Goal: Information Seeking & Learning: Learn about a topic

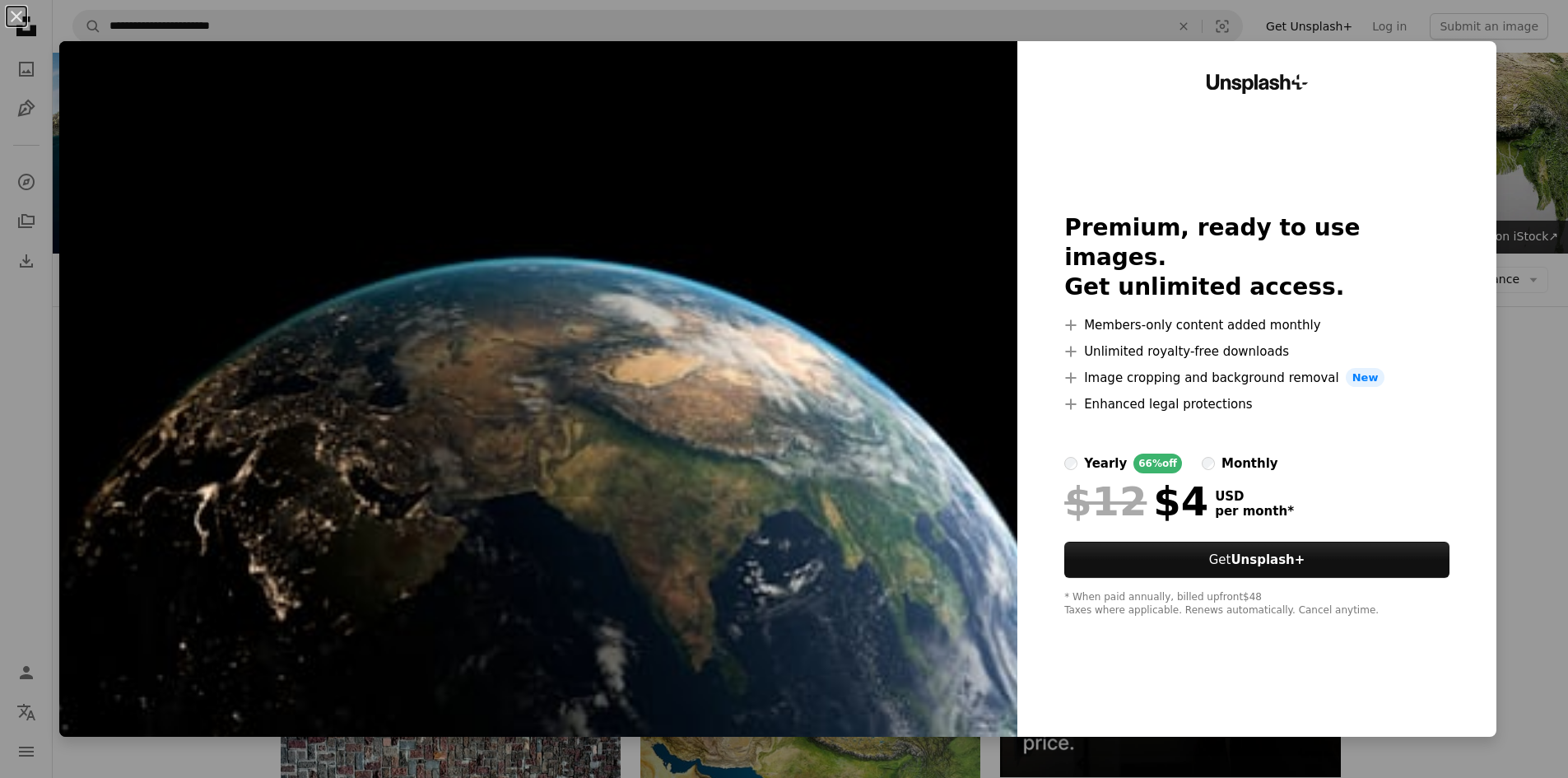
scroll to position [19670, 0]
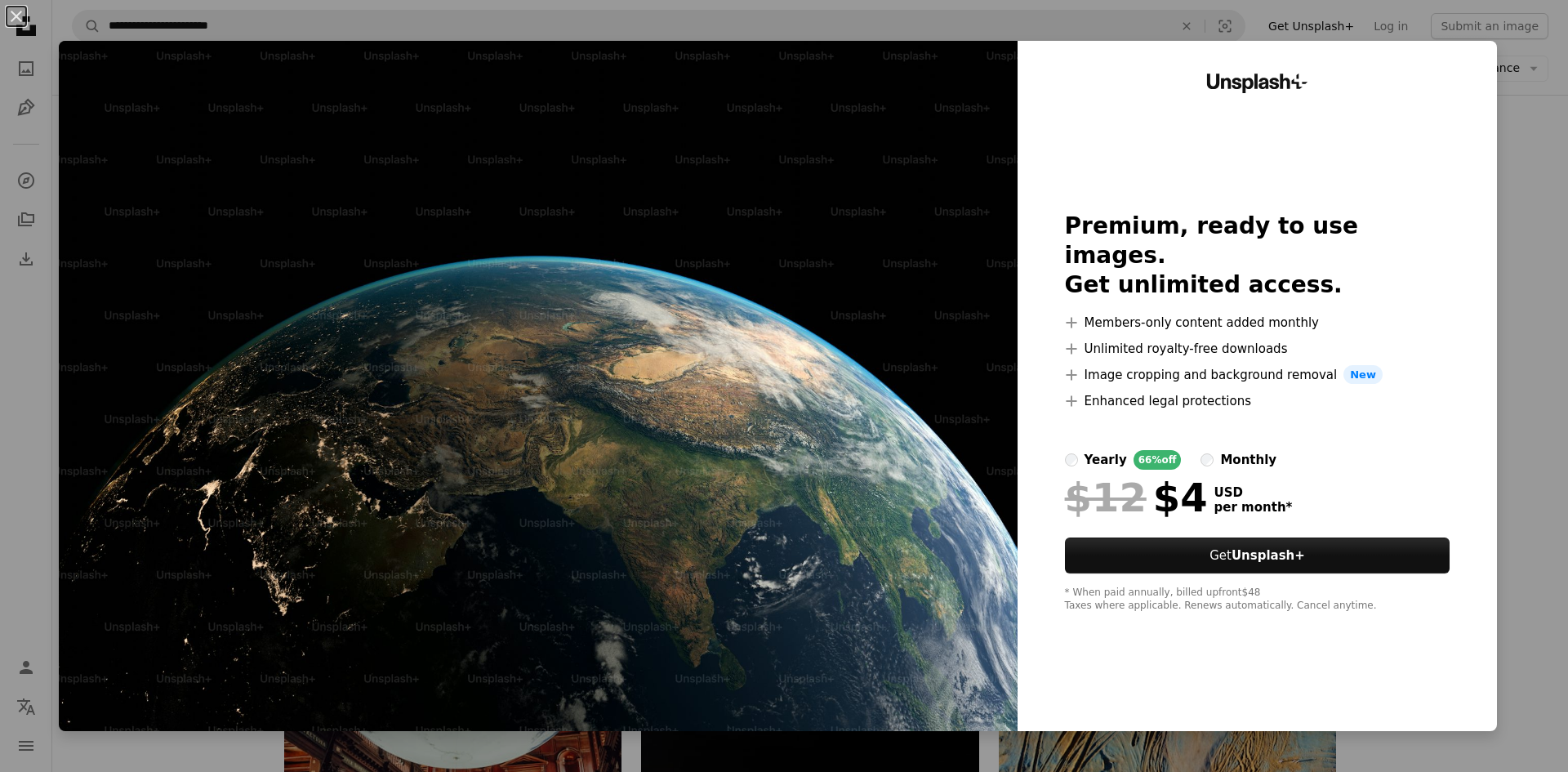
click at [613, 252] on img at bounding box center [538, 386] width 959 height 690
drag, startPoint x: 980, startPoint y: 434, endPoint x: 789, endPoint y: 331, distance: 217.0
click at [979, 433] on img at bounding box center [538, 386] width 959 height 690
click at [14, 6] on button "An X shape" at bounding box center [16, 16] width 20 height 19
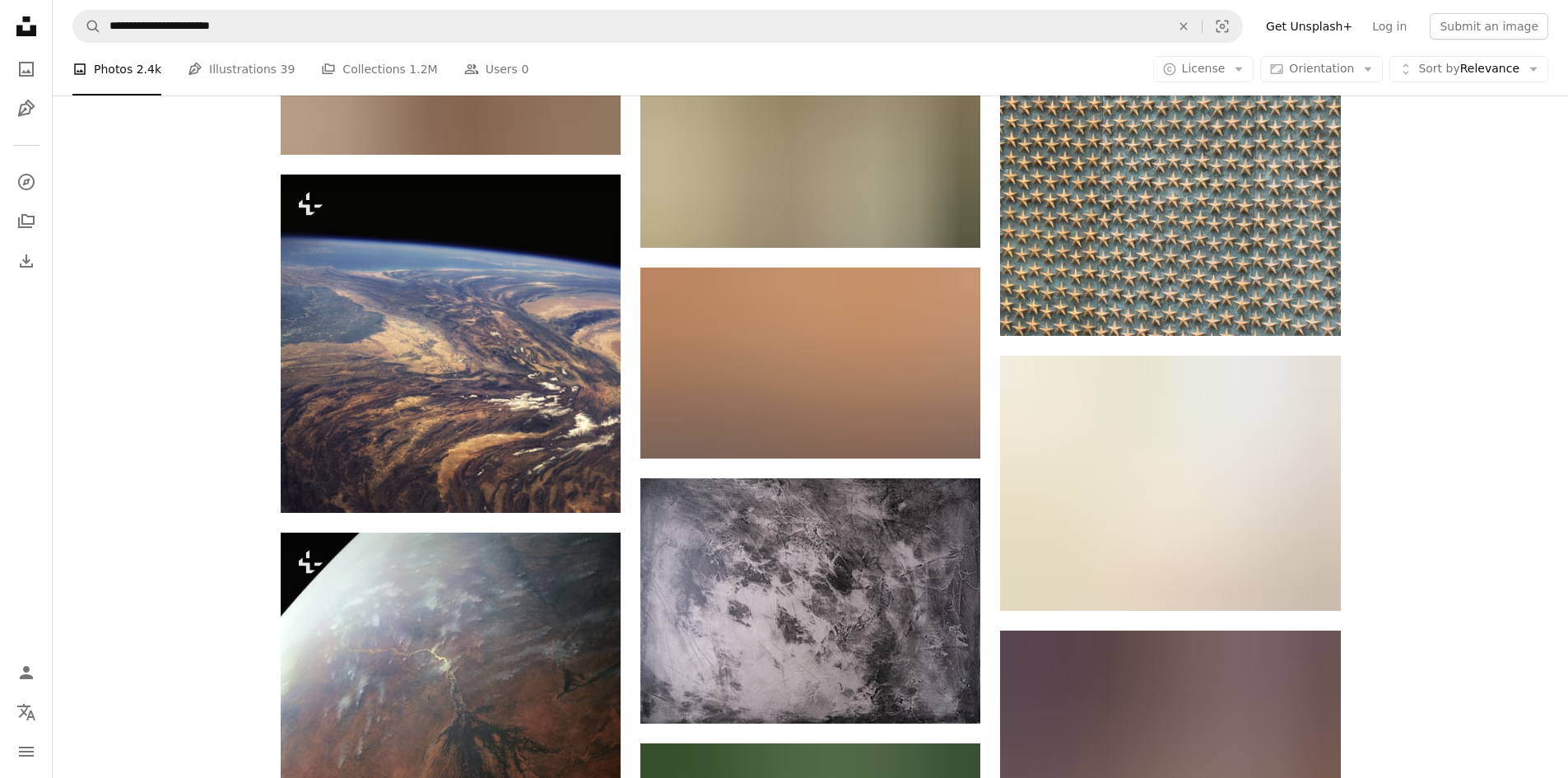
scroll to position [45678, 0]
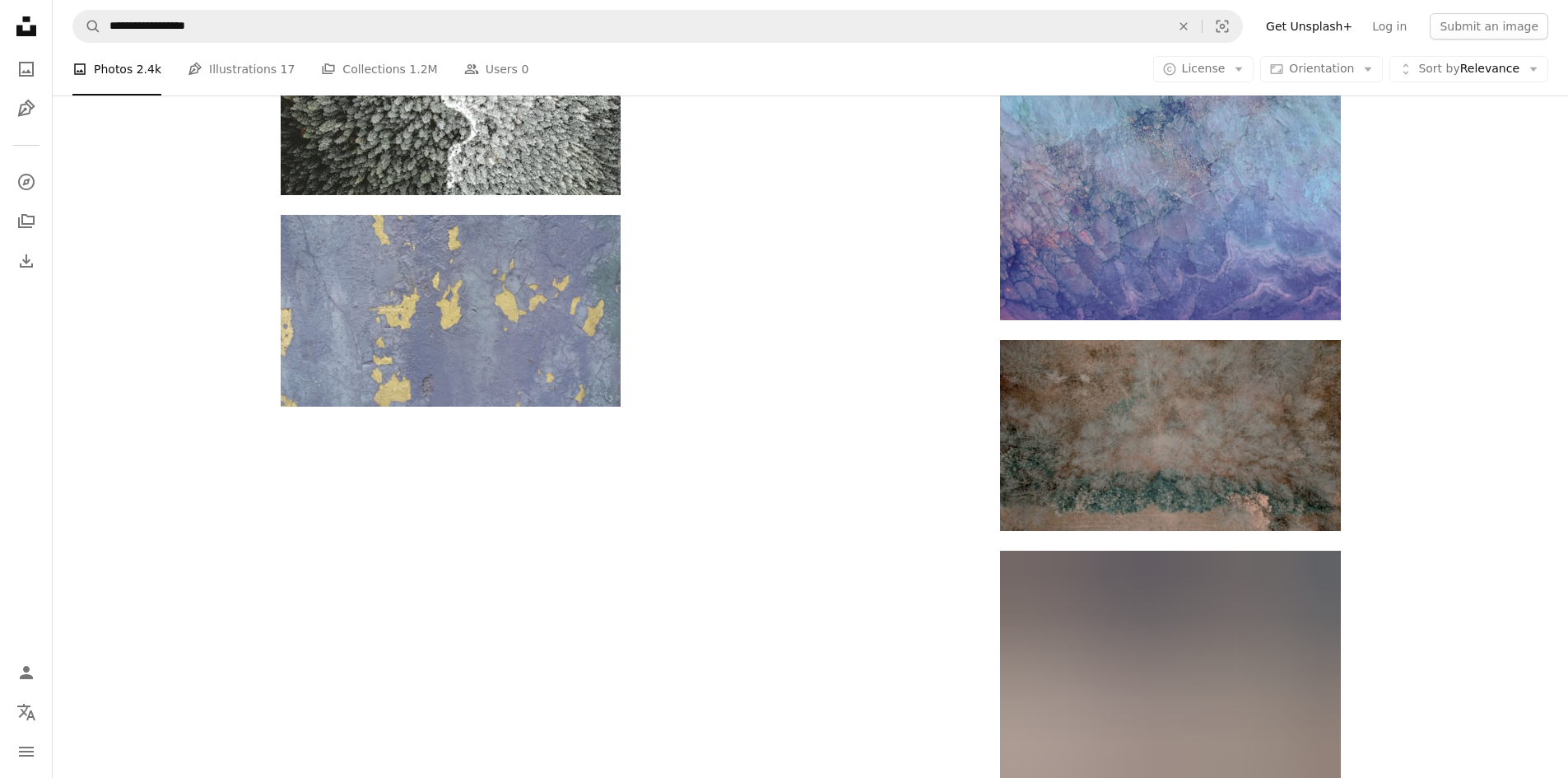
scroll to position [5927, 0]
